Goal: Information Seeking & Learning: Learn about a topic

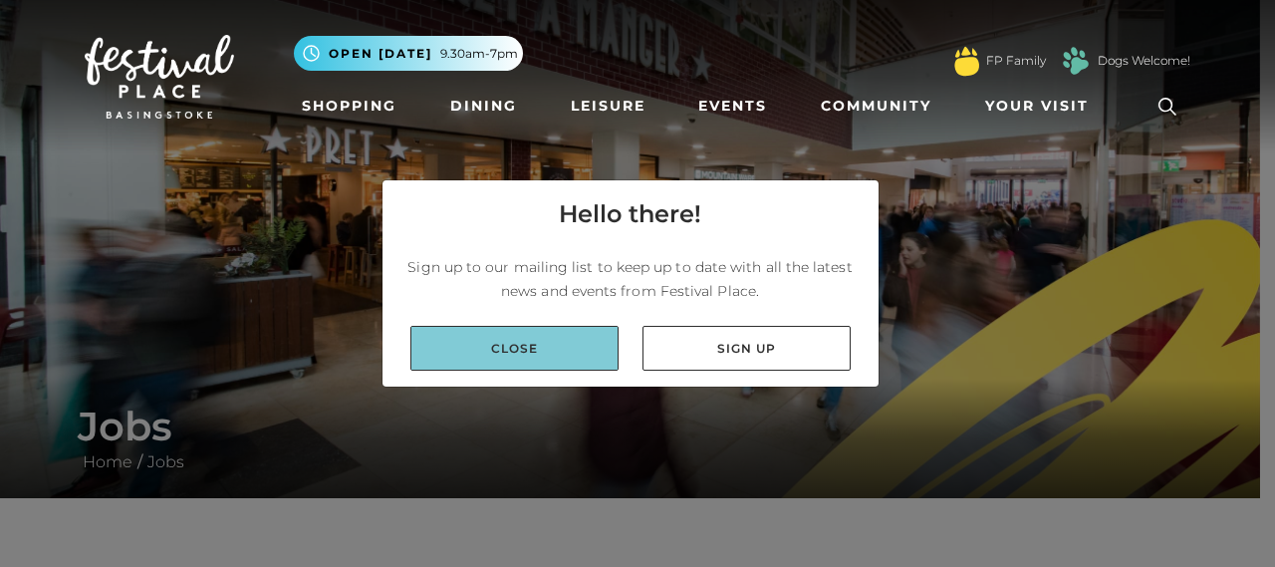
click at [496, 349] on link "Close" at bounding box center [514, 348] width 208 height 45
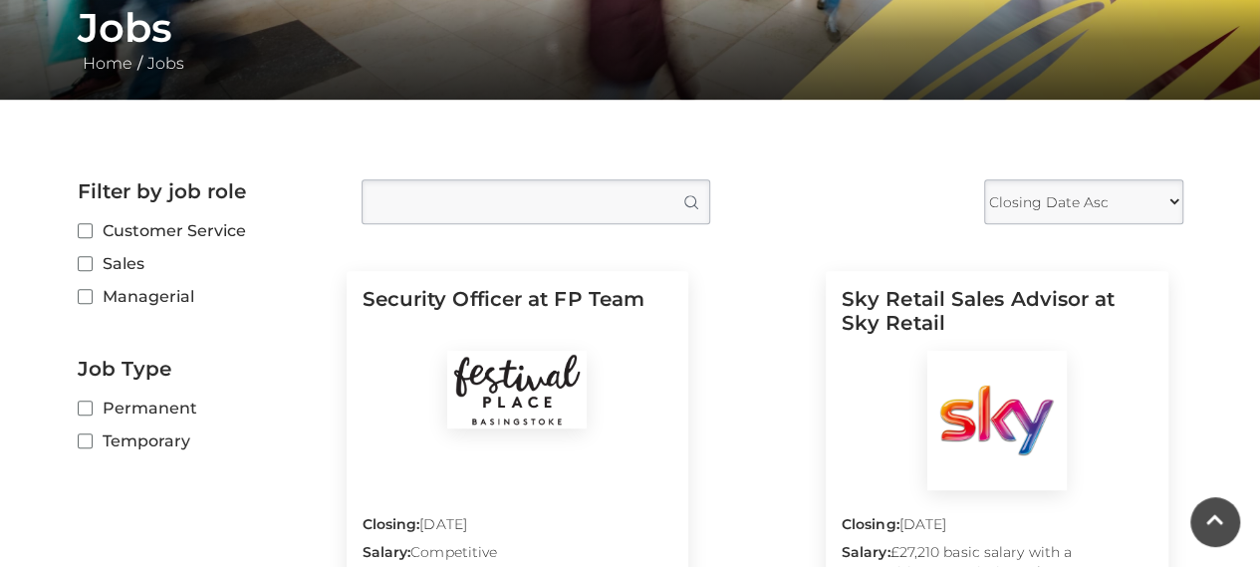
scroll to position [498, 0]
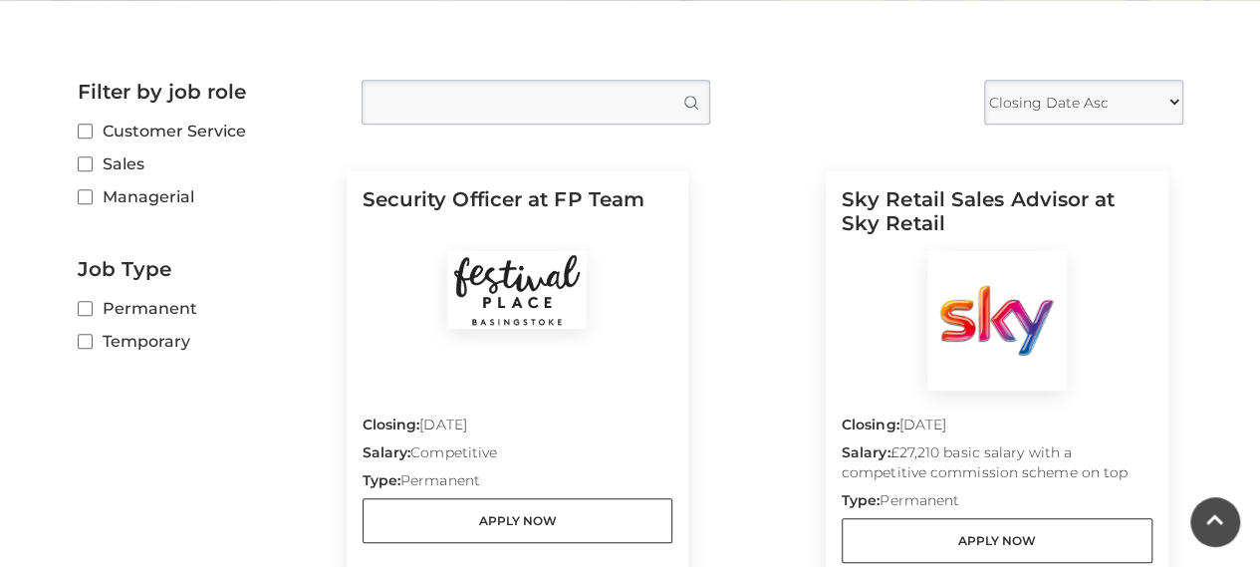
click at [125, 340] on label "Temporary" at bounding box center [205, 341] width 254 height 25
click at [91, 340] on input "Temporary" at bounding box center [84, 342] width 13 height 13
checkbox input "true"
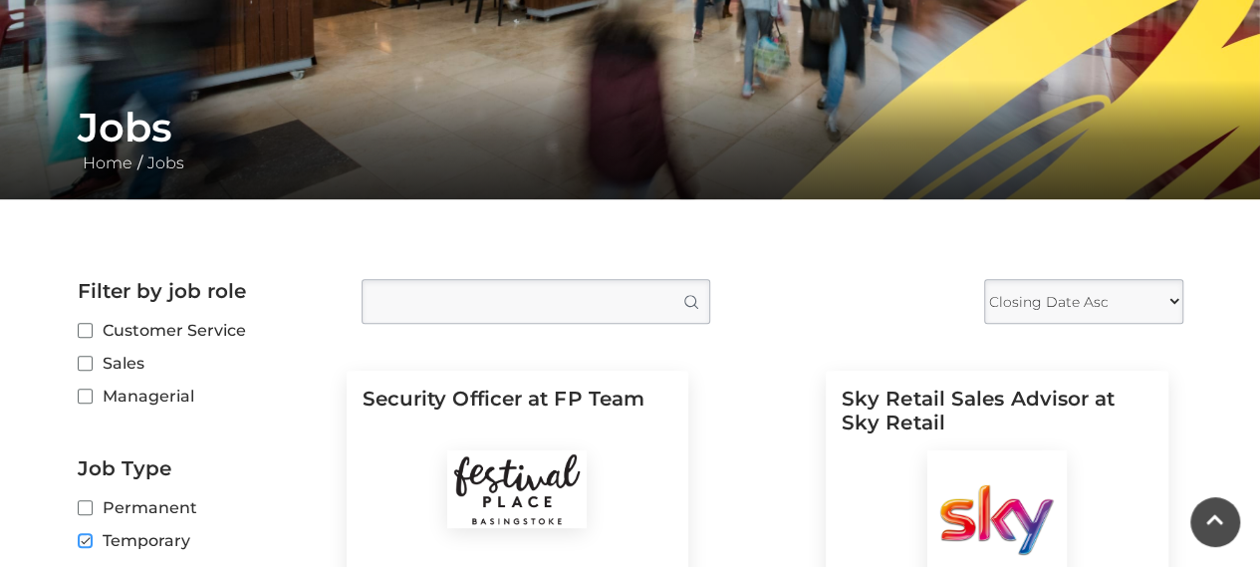
scroll to position [398, 0]
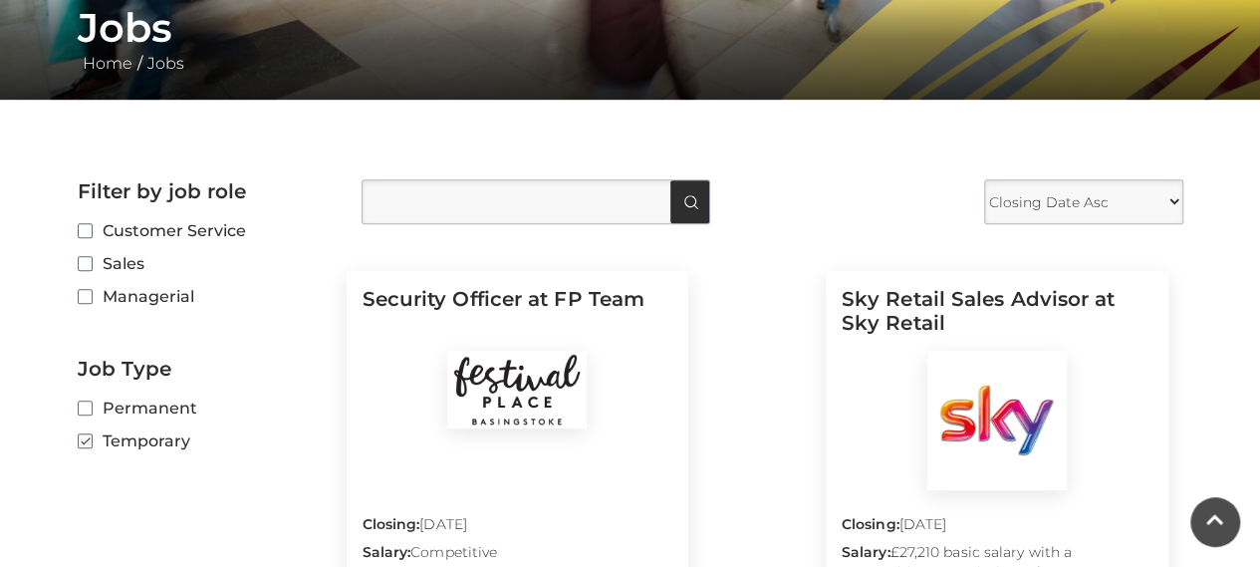
click at [687, 204] on div at bounding box center [691, 201] width 14 height 15
